Goal: Task Accomplishment & Management: Manage account settings

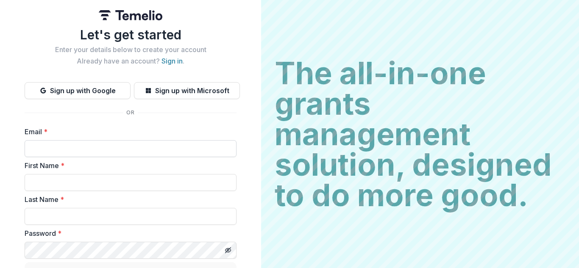
click at [161, 149] on input "Email *" at bounding box center [131, 148] width 212 height 17
click at [73, 150] on input "********" at bounding box center [131, 148] width 212 height 17
type input "**********"
click at [55, 185] on input "First Name *" at bounding box center [131, 182] width 212 height 17
type input "********"
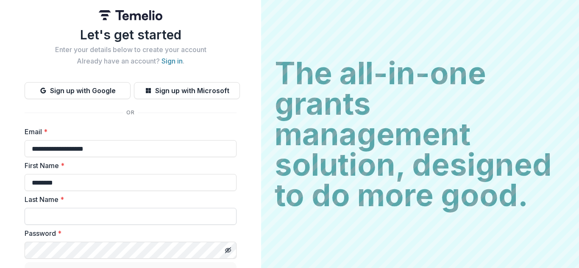
click at [49, 218] on input "Last Name *" at bounding box center [131, 216] width 212 height 17
type input "****"
click at [229, 253] on icon "Toggle password visibility" at bounding box center [228, 250] width 7 height 7
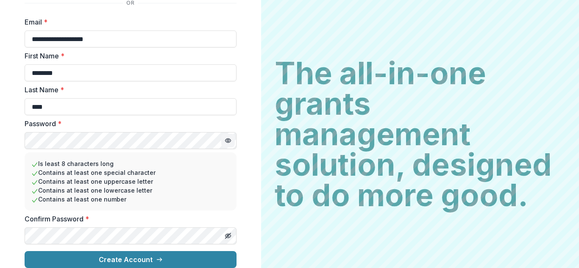
scroll to position [117, 0]
click at [227, 234] on line "Toggle password visibility" at bounding box center [228, 236] width 5 height 5
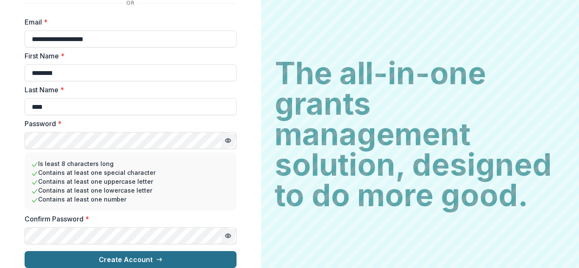
click at [177, 252] on button "Create Account" at bounding box center [131, 259] width 212 height 17
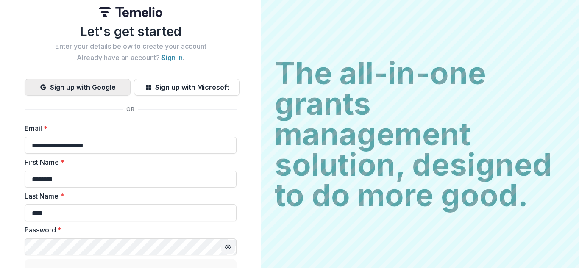
scroll to position [4, 0]
click at [69, 88] on button "Sign up with Google" at bounding box center [78, 86] width 106 height 17
click at [68, 89] on button "Sign up with Google" at bounding box center [78, 86] width 106 height 17
click at [173, 56] on link "Sign in" at bounding box center [172, 57] width 21 height 8
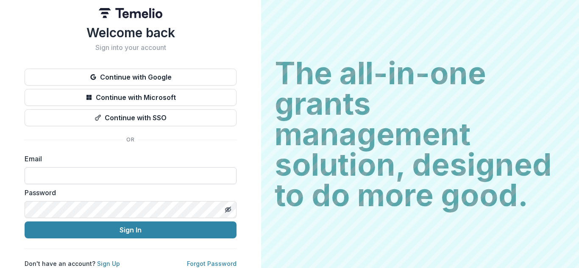
click at [98, 173] on input at bounding box center [131, 175] width 212 height 17
type input "**********"
click at [227, 208] on icon "Toggle password visibility" at bounding box center [228, 209] width 7 height 7
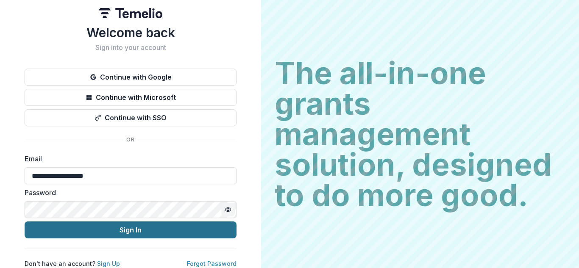
click at [113, 228] on button "Sign In" at bounding box center [131, 230] width 212 height 17
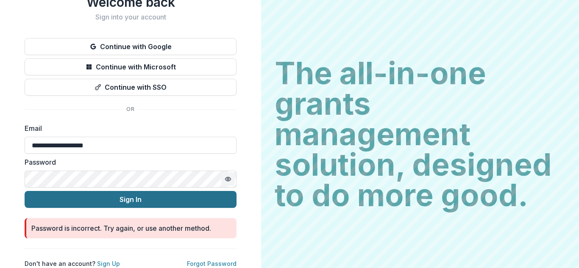
scroll to position [39, 0]
click at [109, 194] on button "Sign In" at bounding box center [131, 199] width 212 height 17
click at [200, 260] on link "Forgot Password" at bounding box center [212, 263] width 50 height 7
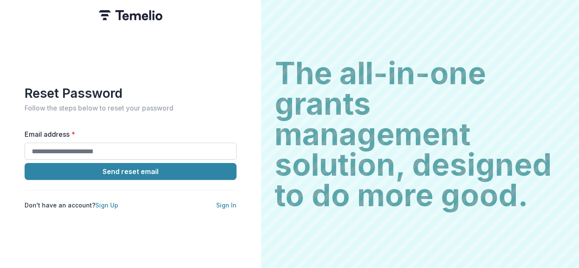
click at [101, 151] on input "Email address *" at bounding box center [131, 151] width 212 height 17
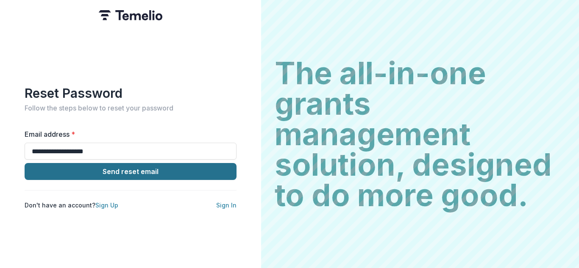
type input "**********"
click at [96, 170] on button "Send reset email" at bounding box center [131, 171] width 212 height 17
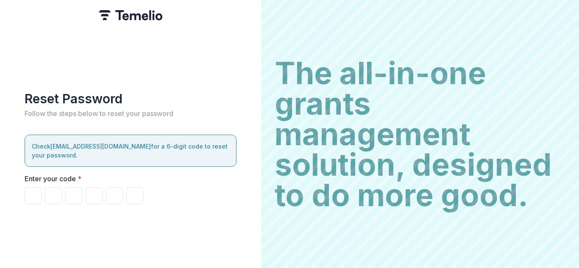
type input "*"
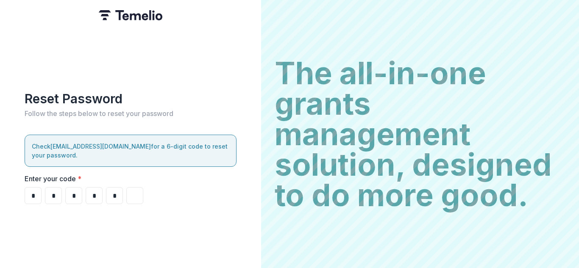
type input "*"
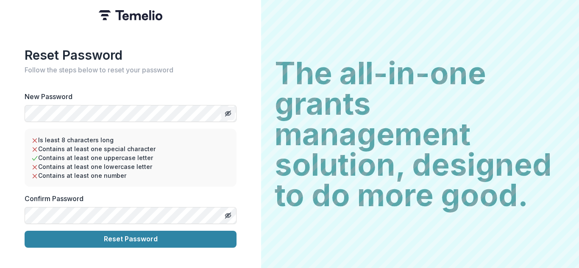
click at [228, 112] on icon "Toggle password visibility" at bounding box center [229, 113] width 3 height 3
click at [227, 215] on icon "Toggle password visibility" at bounding box center [228, 216] width 2 height 2
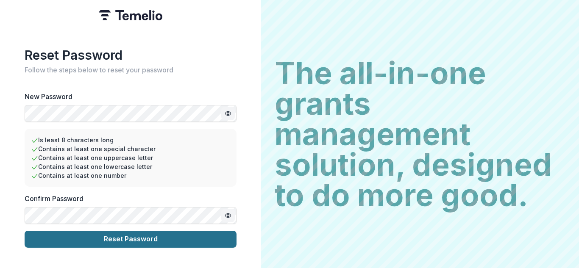
click at [98, 237] on button "Reset Password" at bounding box center [131, 239] width 212 height 17
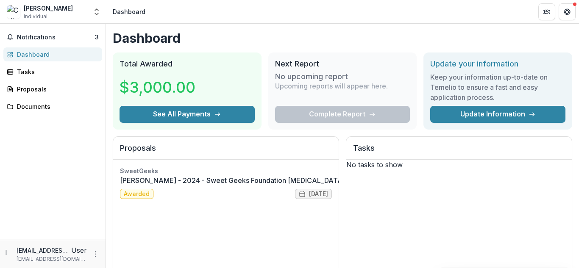
click at [98, 237] on div "Notifications 3 Dashboard Tasks Proposals Documents" at bounding box center [53, 132] width 106 height 216
click at [56, 39] on span "Notifications" at bounding box center [56, 37] width 78 height 7
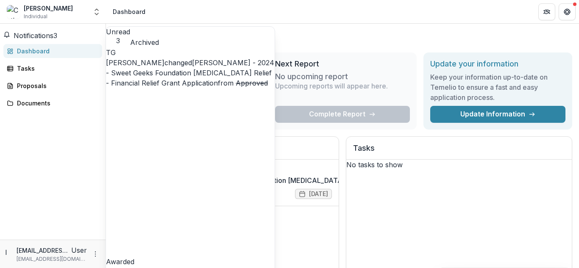
click at [413, 170] on div "No tasks to show" at bounding box center [459, 165] width 226 height 10
click at [78, 144] on div "Notifications 3 Unread 3 Archived TG [PERSON_NAME] changed [PERSON_NAME] - 2024…" at bounding box center [53, 132] width 106 height 216
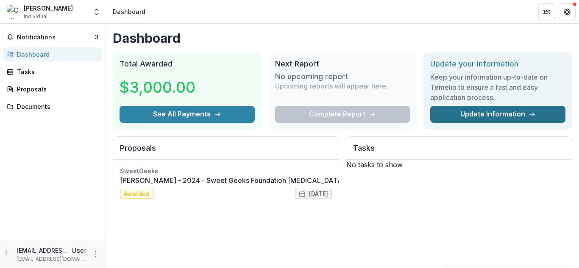
click at [446, 117] on link "Update Information" at bounding box center [497, 114] width 135 height 17
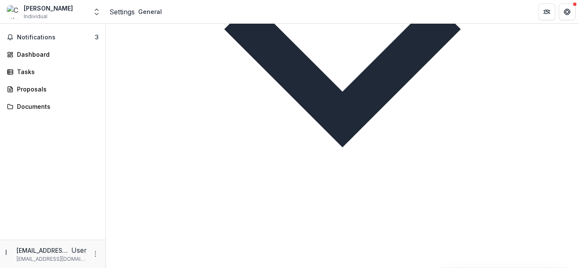
scroll to position [439, 0]
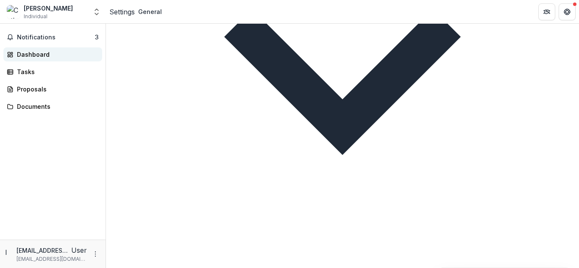
click at [50, 55] on div "Dashboard" at bounding box center [56, 54] width 78 height 9
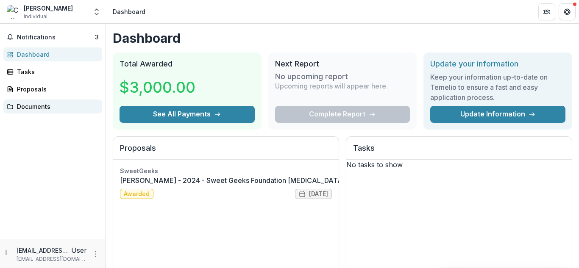
click at [42, 108] on div "Documents" at bounding box center [56, 106] width 78 height 9
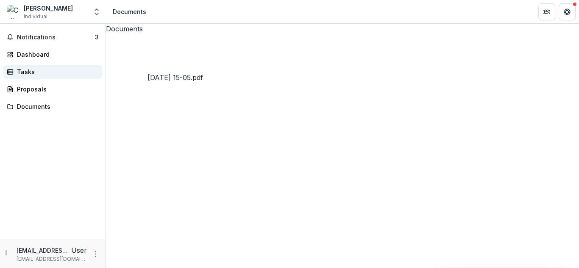
click at [42, 74] on div "Tasks" at bounding box center [56, 71] width 78 height 9
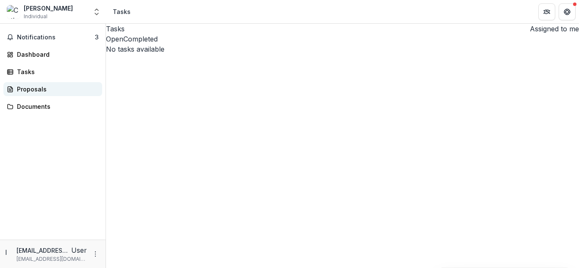
click at [43, 90] on div "Proposals" at bounding box center [56, 89] width 78 height 9
